Goal: Transaction & Acquisition: Purchase product/service

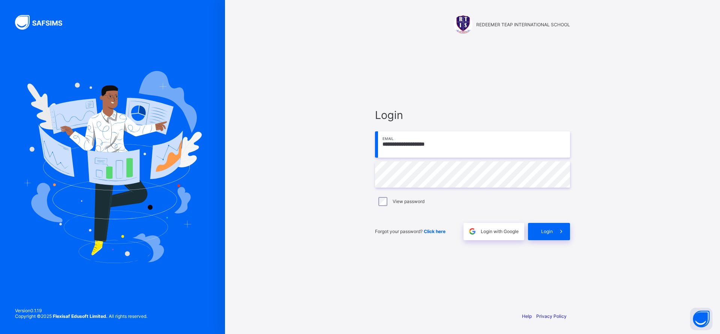
type input "**********"
click at [554, 238] on span at bounding box center [561, 231] width 17 height 17
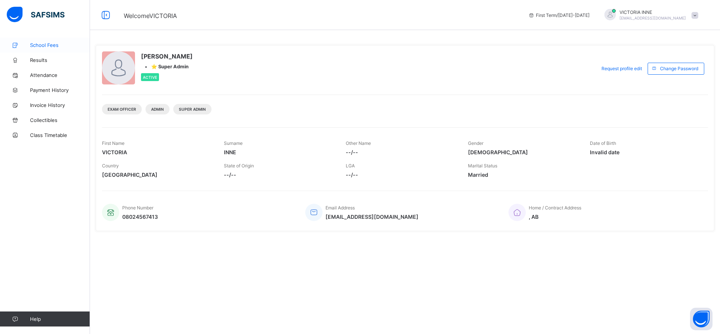
click at [46, 45] on span "School Fees" at bounding box center [60, 45] width 60 height 6
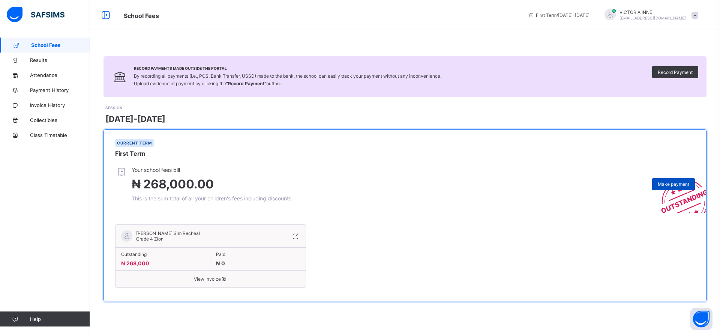
click at [672, 185] on span "Make payment" at bounding box center [674, 184] width 32 height 6
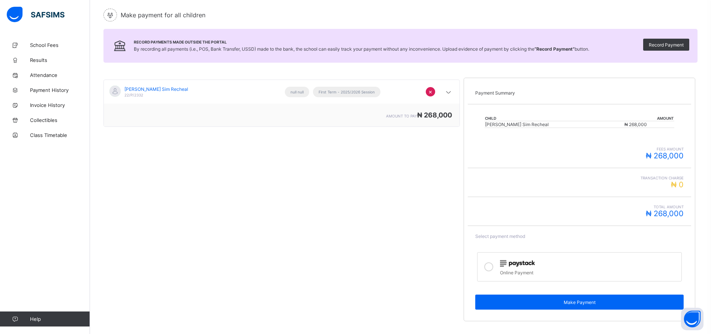
scroll to position [86, 0]
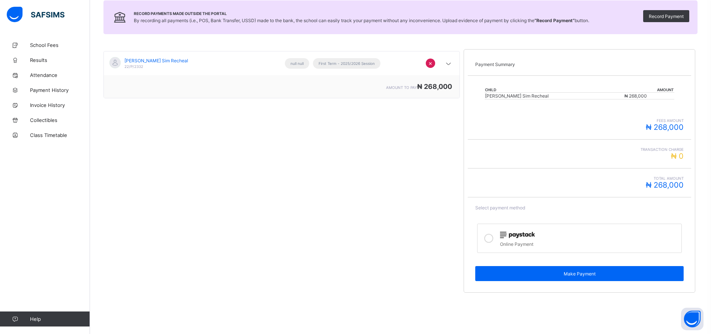
click at [521, 241] on div "Online Payment" at bounding box center [589, 243] width 178 height 8
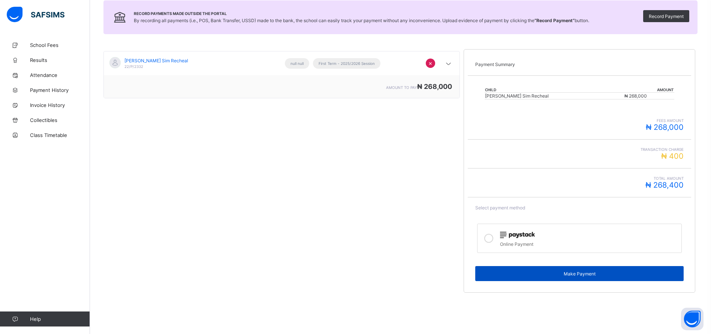
click at [589, 279] on div "Make Payment" at bounding box center [580, 273] width 209 height 15
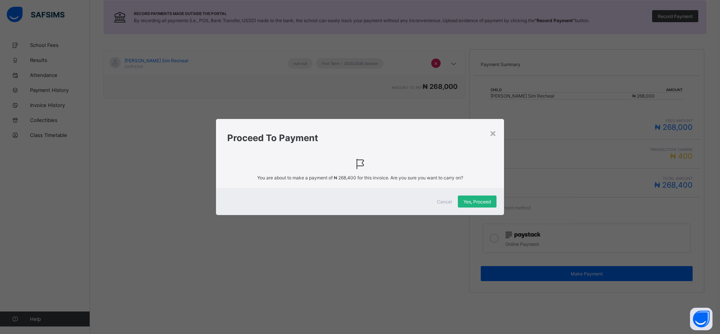
click at [483, 203] on span "Yes, Proceed" at bounding box center [477, 202] width 27 height 6
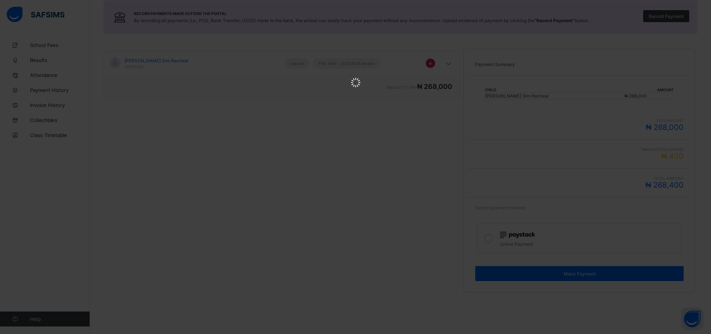
scroll to position [0, 0]
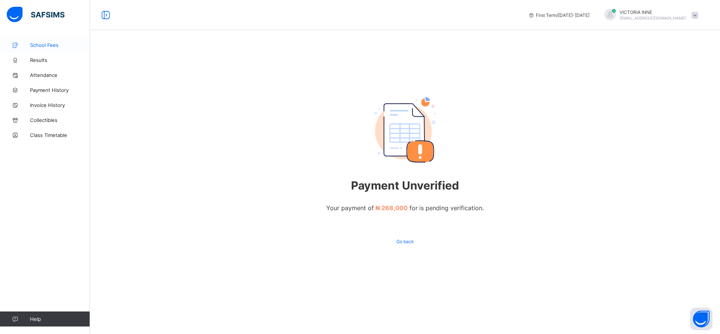
click at [47, 44] on span "School Fees" at bounding box center [60, 45] width 60 height 6
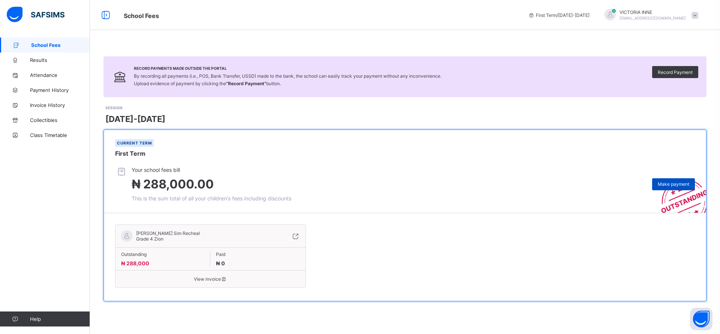
click at [661, 186] on span "Make payment" at bounding box center [674, 184] width 32 height 6
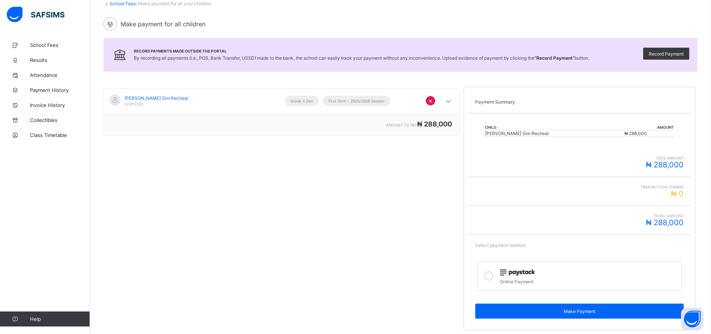
scroll to position [86, 0]
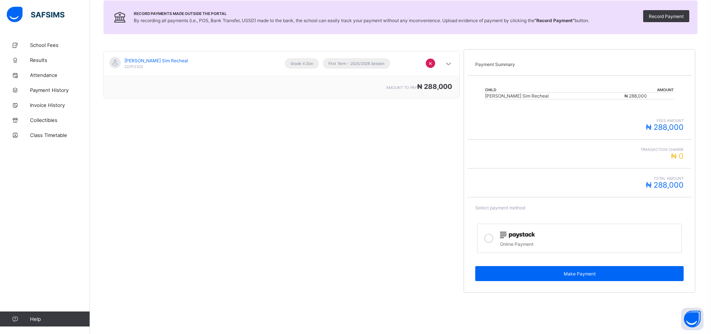
click at [631, 239] on div at bounding box center [589, 235] width 178 height 10
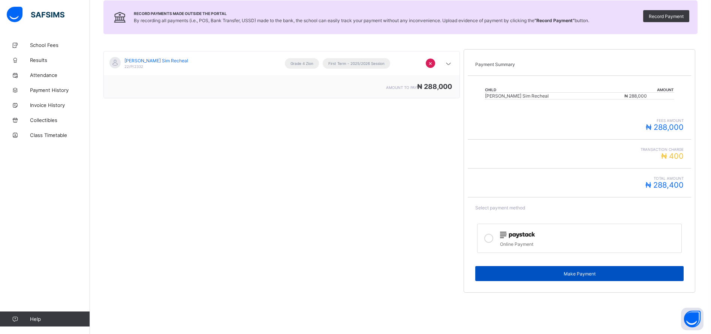
click at [627, 272] on span "Make Payment" at bounding box center [579, 274] width 197 height 6
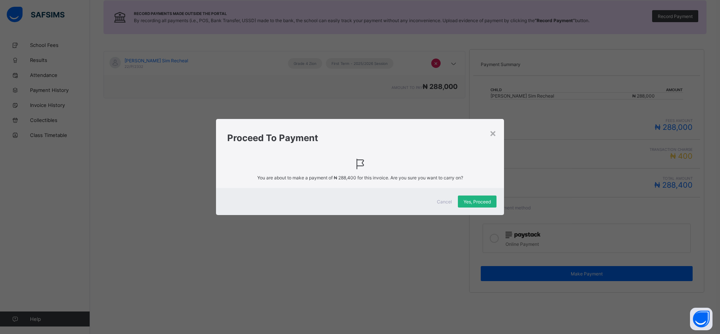
click at [482, 201] on span "Yes, Proceed" at bounding box center [477, 202] width 27 height 6
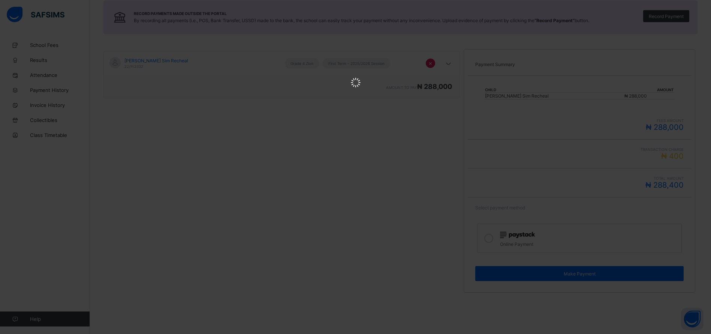
scroll to position [0, 0]
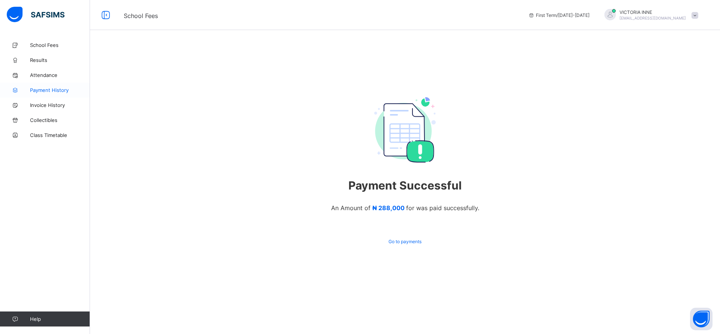
click at [55, 92] on span "Payment History" at bounding box center [60, 90] width 60 height 6
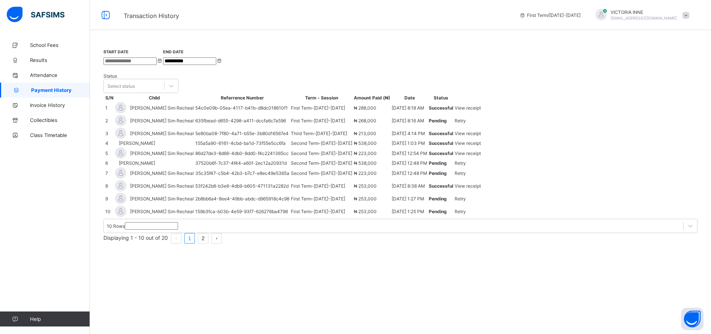
click at [481, 111] on span "View receipt" at bounding box center [468, 108] width 26 height 6
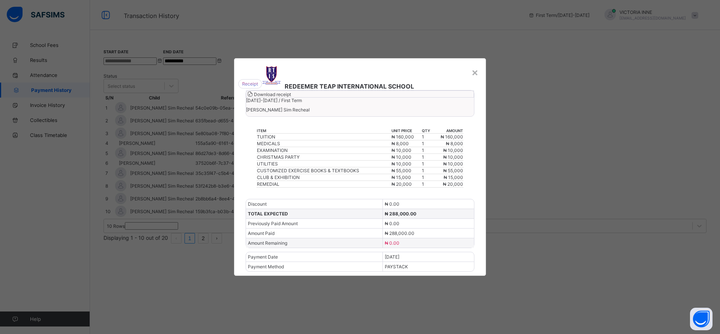
click at [291, 97] on span "Download receipt" at bounding box center [272, 95] width 37 height 6
click at [477, 66] on div "×" at bounding box center [474, 72] width 7 height 13
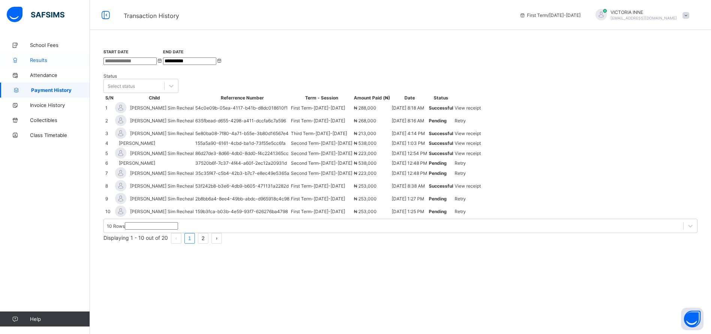
click at [42, 57] on span "Results" at bounding box center [60, 60] width 60 height 6
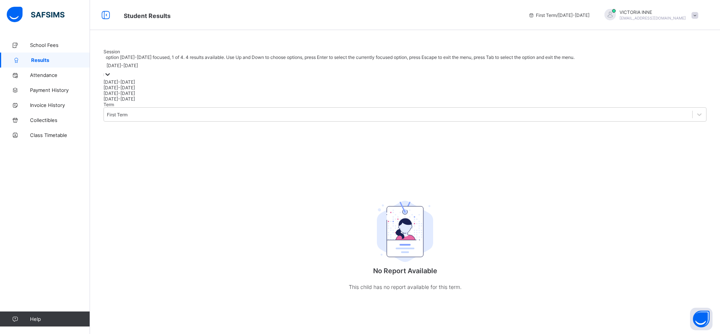
click at [138, 68] on div "2025-2026" at bounding box center [123, 66] width 32 height 6
click at [135, 90] on div "[DATE]-[DATE]" at bounding box center [405, 88] width 603 height 6
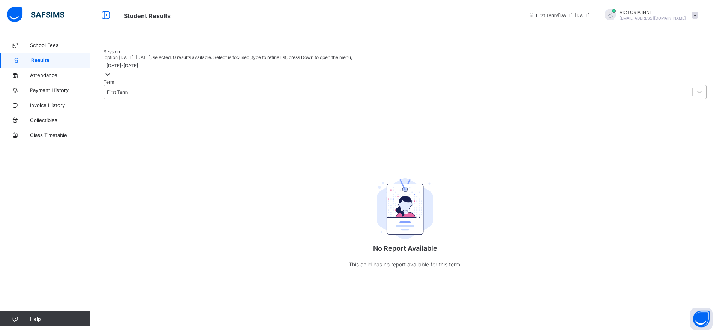
click at [128, 95] on div "First Term" at bounding box center [117, 92] width 21 height 6
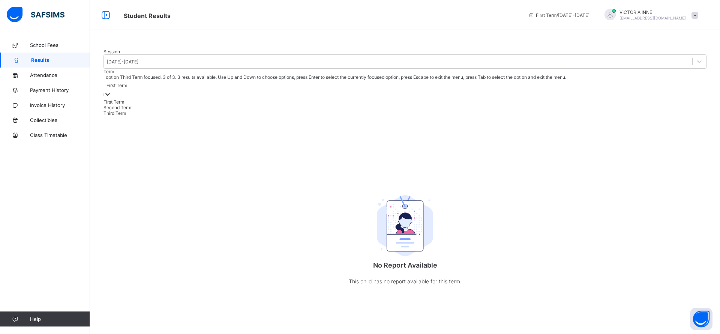
click at [199, 116] on div "Third Term" at bounding box center [405, 113] width 603 height 6
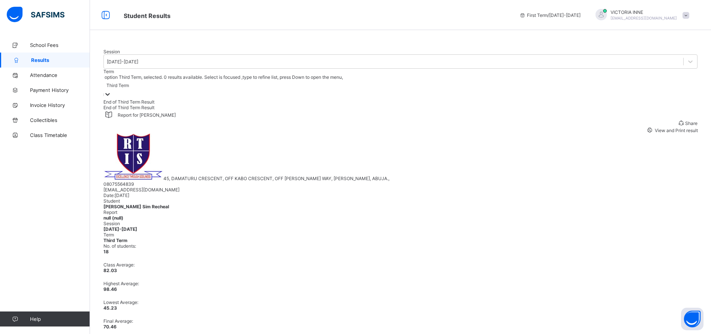
click at [654, 133] on span "View and Print result" at bounding box center [676, 131] width 44 height 6
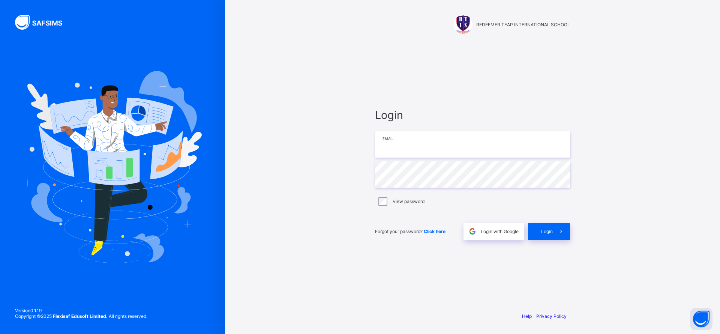
click at [423, 153] on input "email" at bounding box center [472, 144] width 195 height 26
paste input "**********"
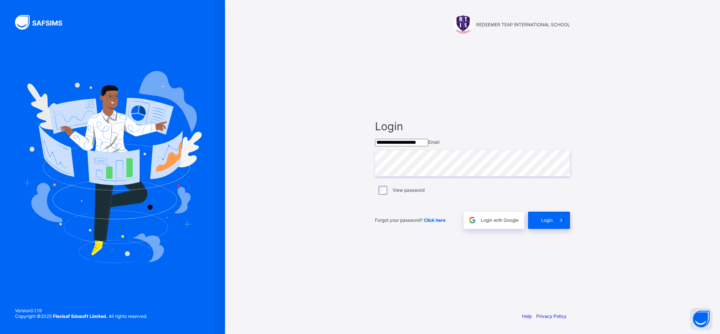
click at [423, 146] on input "**********" at bounding box center [401, 143] width 53 height 8
type input "**********"
click at [564, 225] on icon at bounding box center [561, 221] width 8 height 7
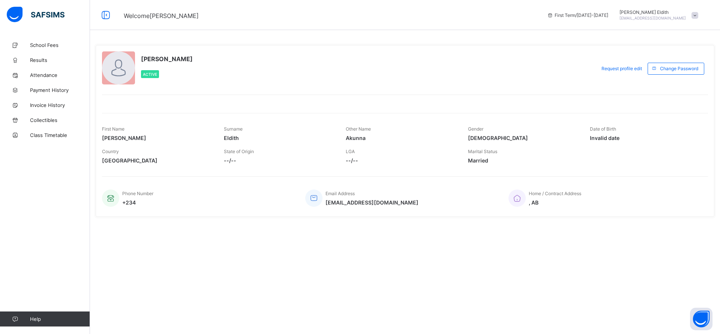
click at [38, 44] on span "School Fees" at bounding box center [60, 45] width 60 height 6
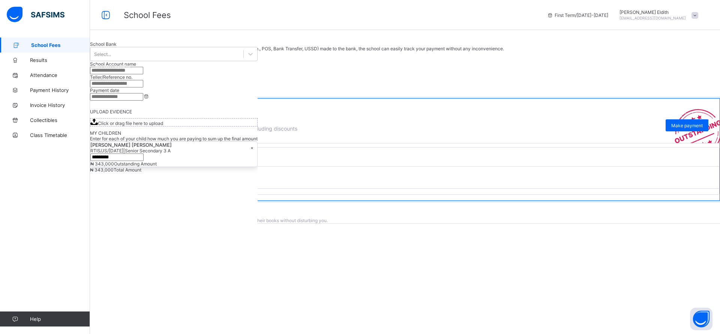
click at [36, 60] on span "Results" at bounding box center [60, 60] width 60 height 6
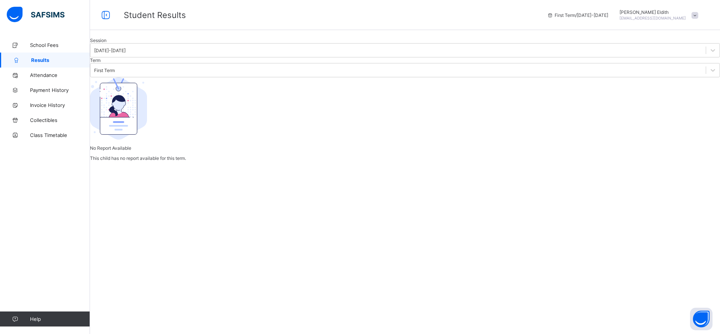
click at [230, 38] on div at bounding box center [405, 38] width 630 height 0
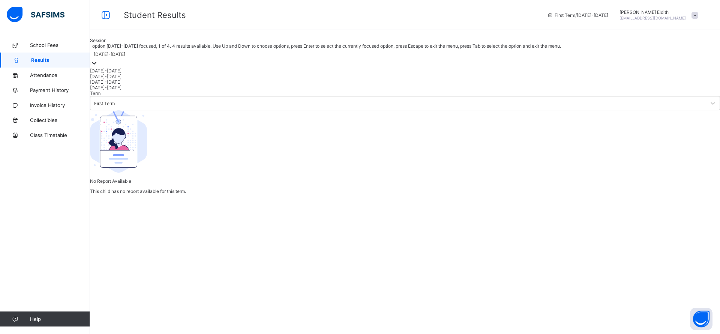
click at [125, 57] on div "2025-2026" at bounding box center [110, 54] width 32 height 6
click at [150, 79] on div "[DATE]-[DATE]" at bounding box center [405, 77] width 630 height 6
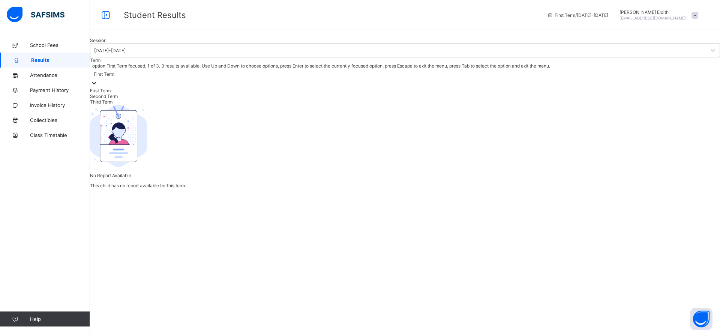
click at [114, 77] on div "First Term" at bounding box center [104, 74] width 21 height 6
click at [202, 105] on div "Third Term" at bounding box center [405, 102] width 630 height 6
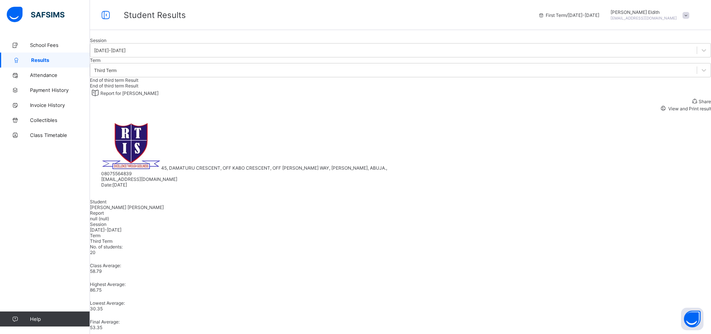
click at [668, 111] on span "View and Print result" at bounding box center [690, 109] width 44 height 6
click at [51, 14] on img at bounding box center [36, 15] width 58 height 16
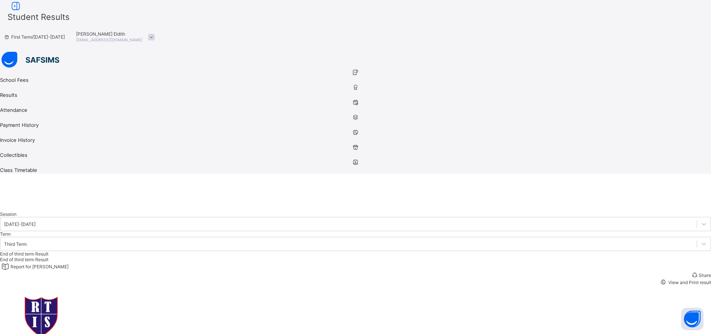
click at [22, 12] on icon at bounding box center [15, 6] width 13 height 11
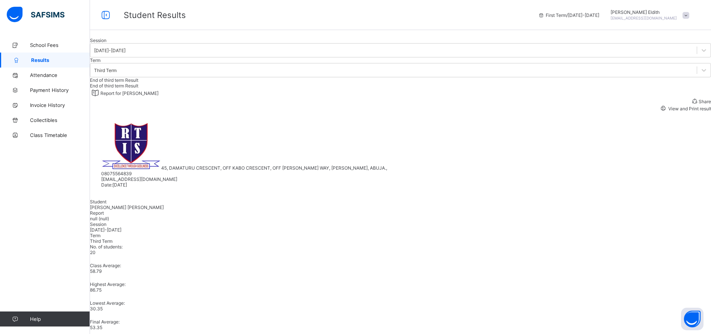
click at [474, 77] on div "Session 2024-2025 Term Third Term" at bounding box center [400, 58] width 621 height 40
click at [494, 77] on div "Session 2024-2025 Term Third Term" at bounding box center [400, 58] width 621 height 40
click at [36, 45] on span "School Fees" at bounding box center [60, 45] width 60 height 6
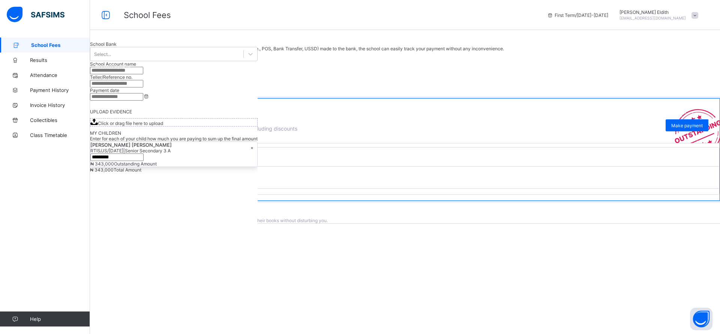
click at [48, 90] on span "Payment History" at bounding box center [60, 90] width 60 height 6
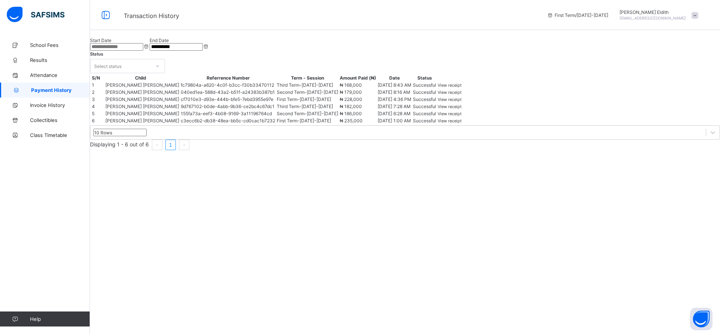
click at [462, 88] on span "View receipt" at bounding box center [450, 85] width 24 height 5
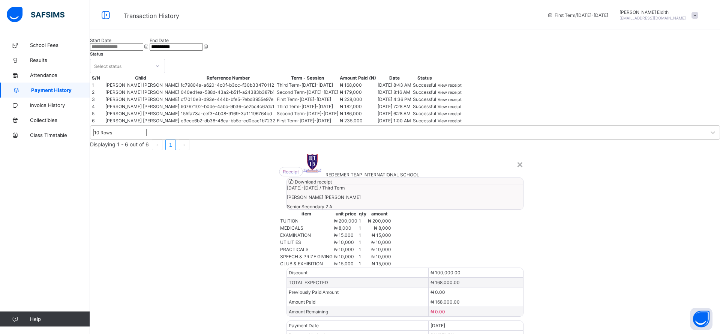
click at [516, 158] on div "×" at bounding box center [519, 164] width 7 height 13
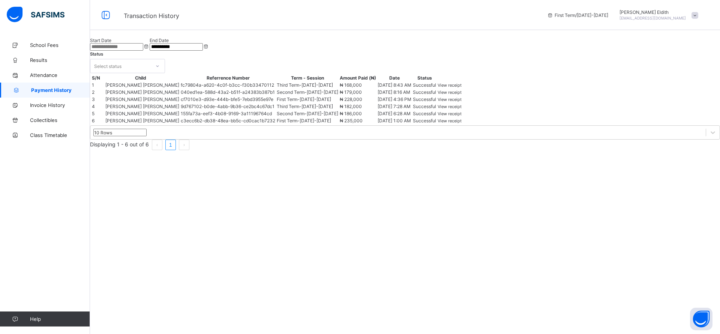
click at [478, 56] on div "**********" at bounding box center [405, 56] width 630 height 36
click at [61, 47] on span "School Fees" at bounding box center [60, 45] width 60 height 6
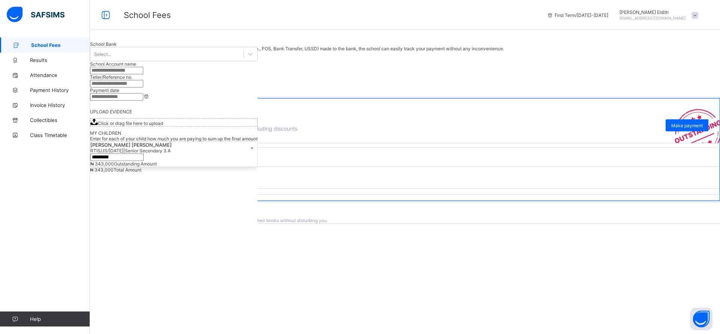
click at [675, 131] on div "Make payment" at bounding box center [687, 125] width 43 height 12
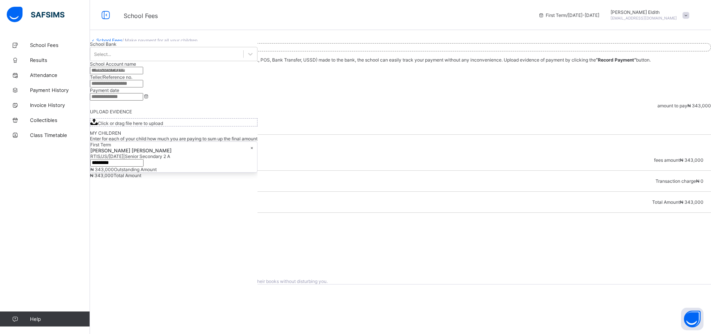
scroll to position [86, 0]
click at [507, 246] on div "Online Payment" at bounding box center [401, 249] width 606 height 6
click at [129, 258] on span "Make Payment" at bounding box center [114, 255] width 32 height 6
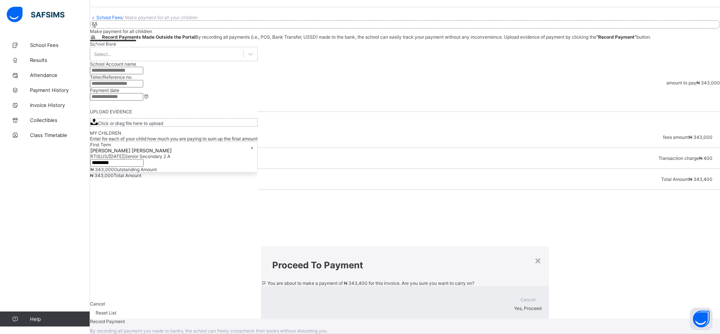
click at [514, 305] on span "Yes, Proceed" at bounding box center [527, 308] width 27 height 6
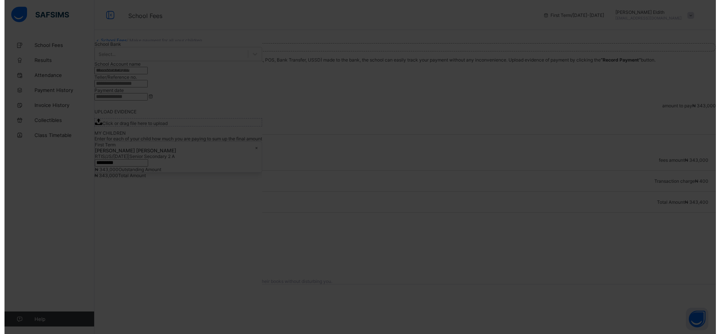
scroll to position [0, 0]
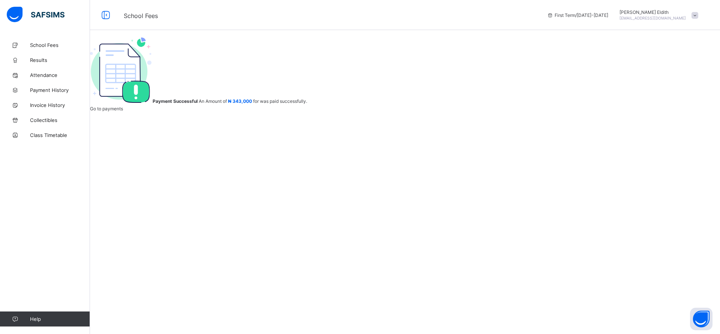
click at [53, 87] on span "Payment History" at bounding box center [60, 90] width 60 height 6
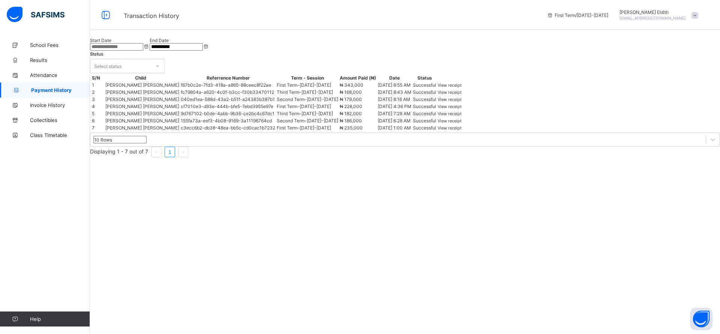
click at [462, 88] on span "View receipt" at bounding box center [450, 85] width 24 height 5
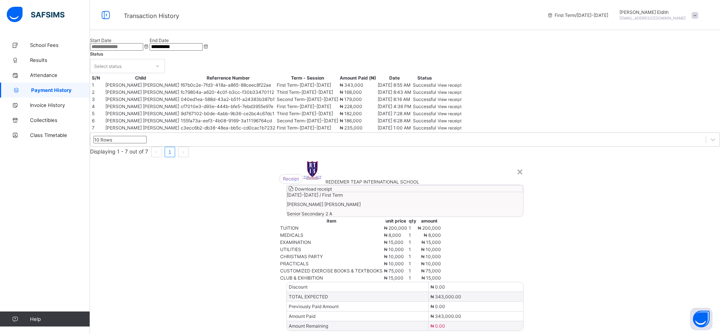
click at [516, 165] on div "×" at bounding box center [519, 171] width 7 height 13
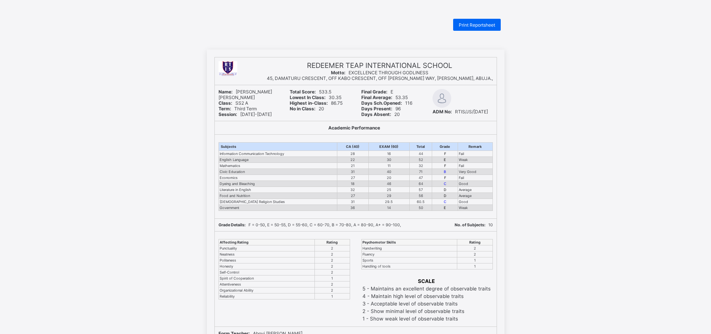
click at [474, 109] on div "ADM No: RTIS/JS/[DATE]" at bounding box center [463, 112] width 60 height 6
click at [531, 157] on div "REDEEMER TEAP INTERNATIONAL SCHOOL Motto: EXCELLENCE THROUGH GODLINESS 45, DAMA…" at bounding box center [355, 258] width 711 height 416
click at [486, 24] on span "Print Reportsheet" at bounding box center [477, 25] width 36 height 6
click at [469, 307] on td "3 - Acceptable level of observable traits" at bounding box center [426, 303] width 129 height 7
